Goal: Understand process/instructions: Learn how to perform a task or action

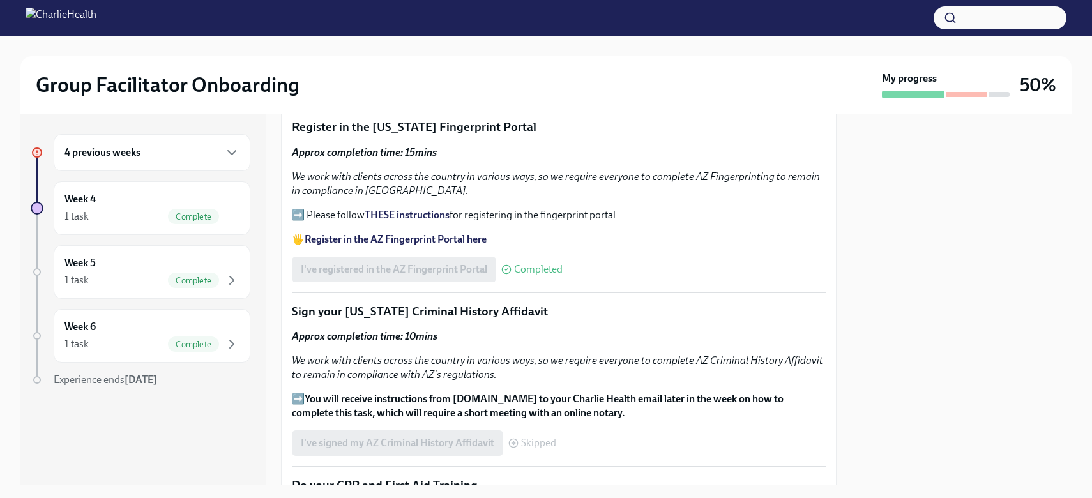
scroll to position [1365, 0]
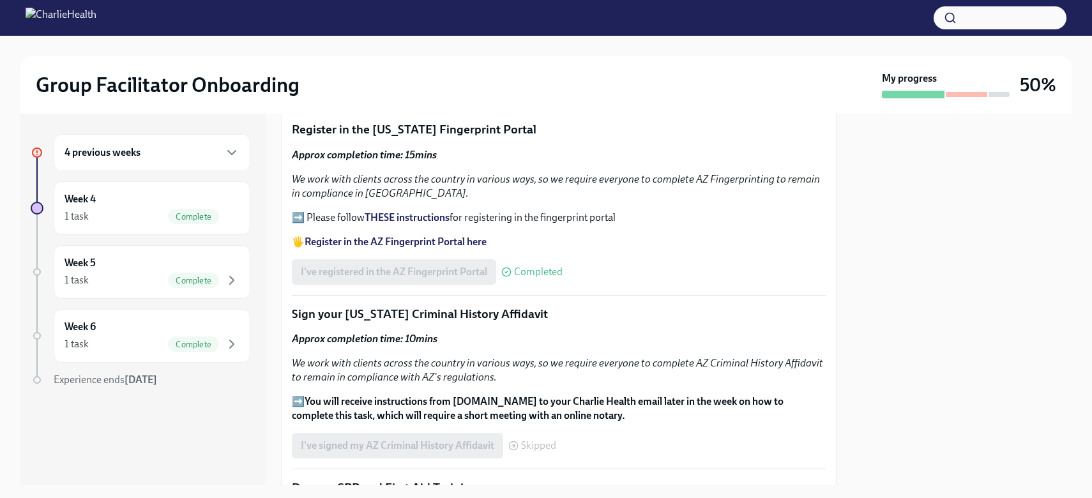
click at [416, 211] on strong "THESE instructions" at bounding box center [406, 217] width 85 height 12
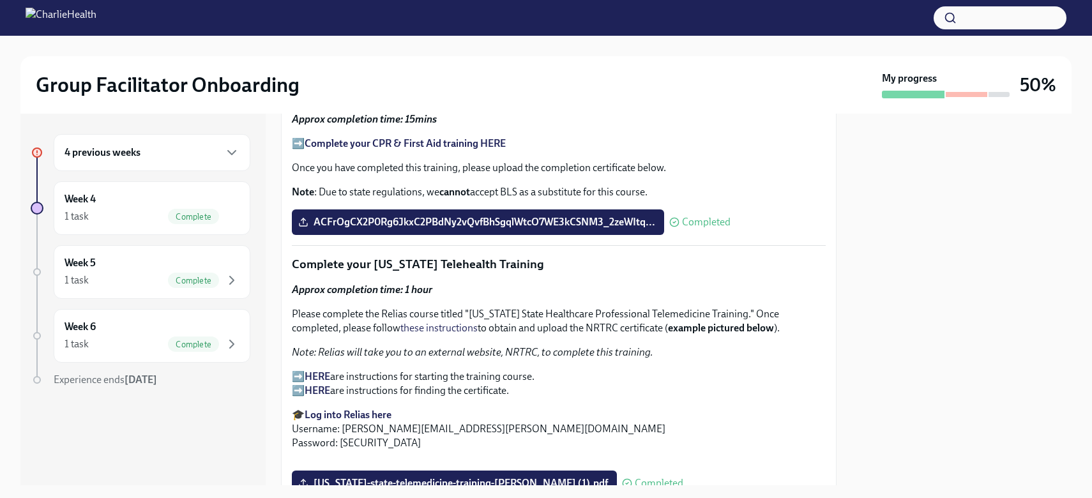
scroll to position [1762, 0]
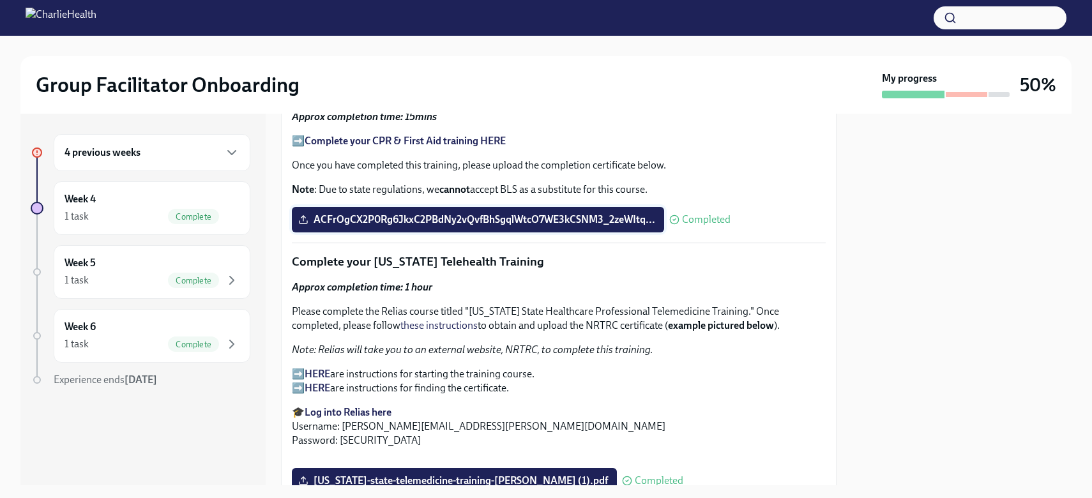
click at [535, 213] on span "ACFrOgCX2P0Rg6JkxC2PBdNy2vQvfBhSgqlWtcO7WE3kCSNM3_2zeWItq..." at bounding box center [478, 219] width 354 height 13
click at [0, 0] on input "ACFrOgCX2P0Rg6JkxC2PBdNy2vQvfBhSgqlWtcO7WE3kCSNM3_2zeWItq..." at bounding box center [0, 0] width 0 height 0
click at [386, 213] on span "ACFrOgCX2P0Rg6JkxC2PBdNy2vQvfBhSgqlWtcO7WE3kCSNM3_2zeWItq..." at bounding box center [478, 219] width 354 height 13
click at [0, 0] on input "ACFrOgCX2P0Rg6JkxC2PBdNy2vQvfBhSgqlWtcO7WE3kCSNM3_2zeWItq..." at bounding box center [0, 0] width 0 height 0
click at [470, 135] on strong "Complete your CPR & First Aid training HERE" at bounding box center [404, 141] width 201 height 12
